Goal: Find specific page/section: Find specific page/section

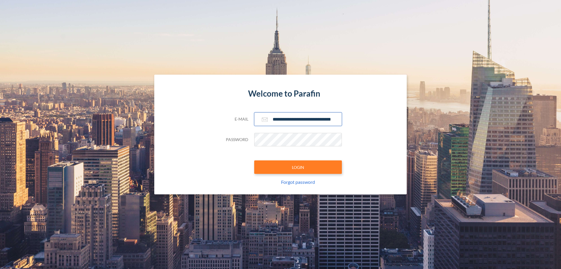
type input "**********"
click at [298, 167] on button "LOGIN" at bounding box center [298, 166] width 88 height 13
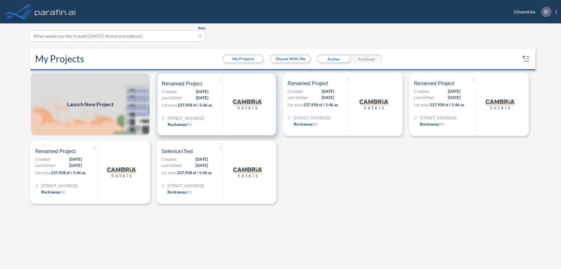
scroll to position [1, 0]
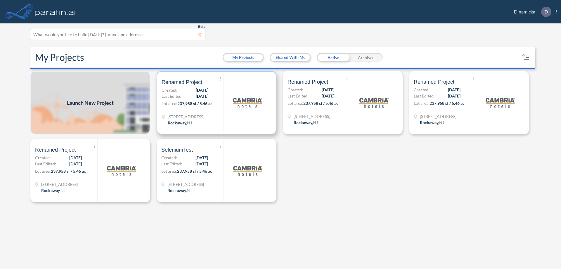
click at [217, 103] on p "Lot area: 237,958 sf / 5.46 ac" at bounding box center [193, 104] width 62 height 8
